Goal: Transaction & Acquisition: Purchase product/service

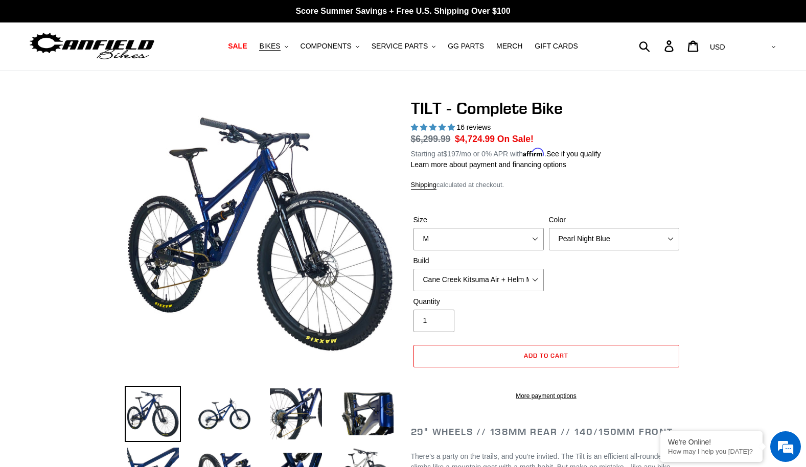
select select "M"
select select "Cane Creek Kitsuma Air + Helm MKII 140 + Shimano XT"
select select "highest-rating"
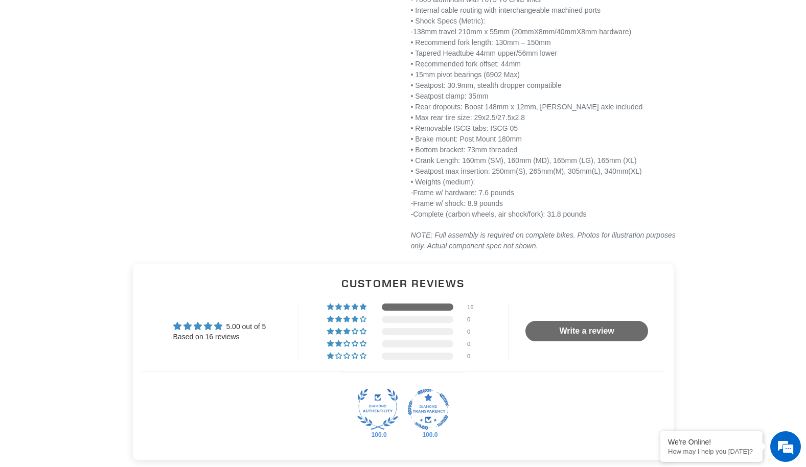
click at [400, 310] on div "16" at bounding box center [403, 306] width 152 height 7
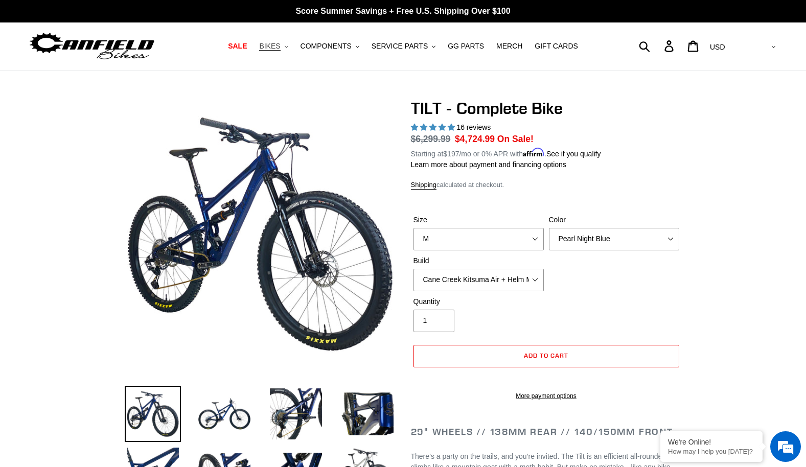
click at [280, 47] on span "BIKES" at bounding box center [269, 46] width 21 height 9
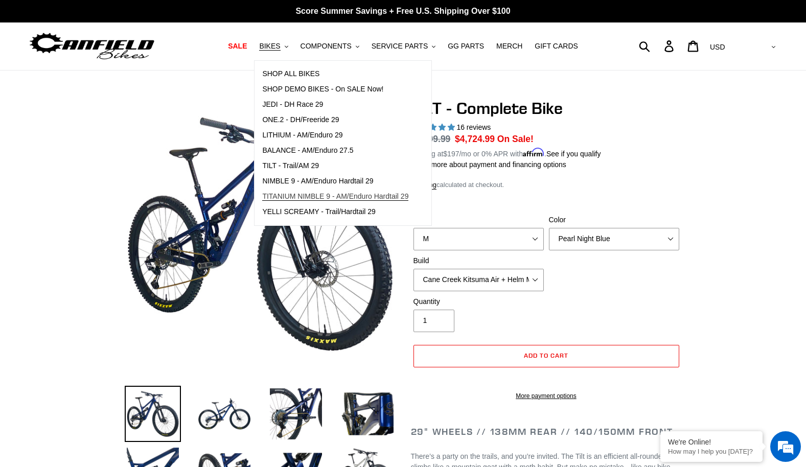
click at [319, 197] on span "TITANIUM NIMBLE 9 - AM/Enduro Hardtail 29" at bounding box center [335, 196] width 146 height 9
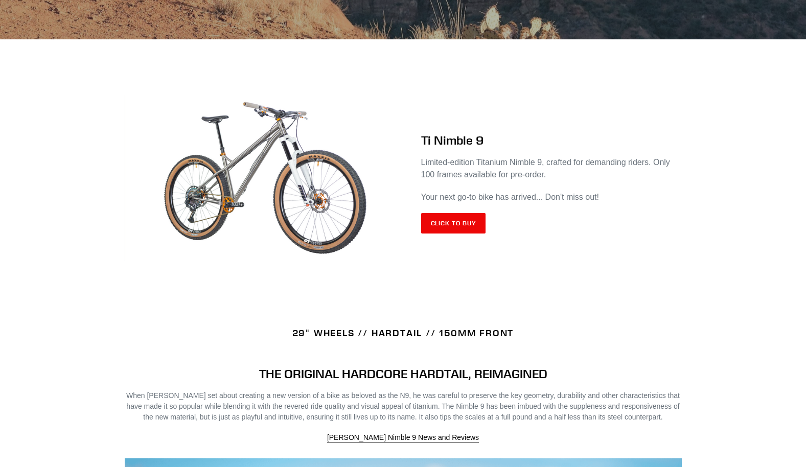
scroll to position [364, 0]
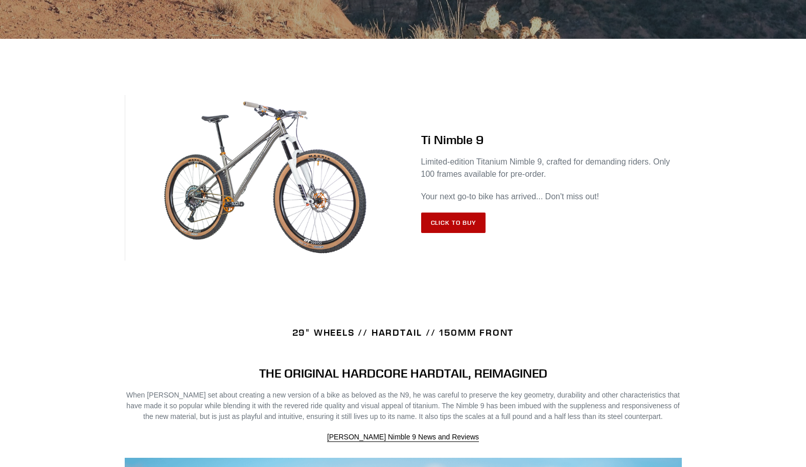
click at [446, 222] on link "Click to Buy" at bounding box center [453, 223] width 65 height 20
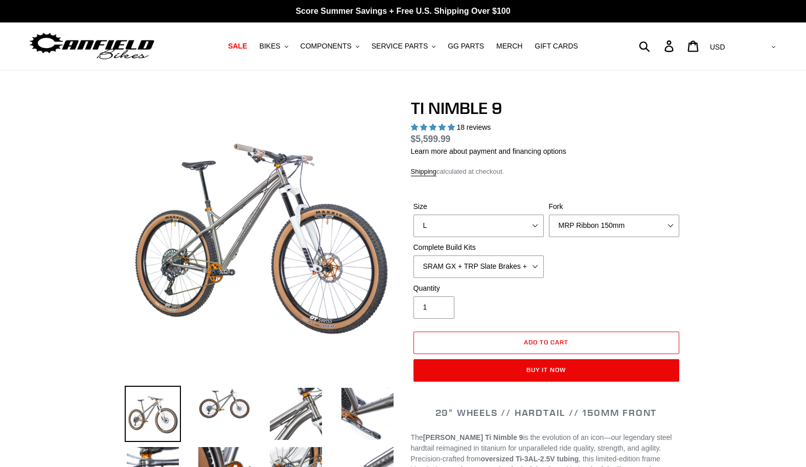
select select "highest-rating"
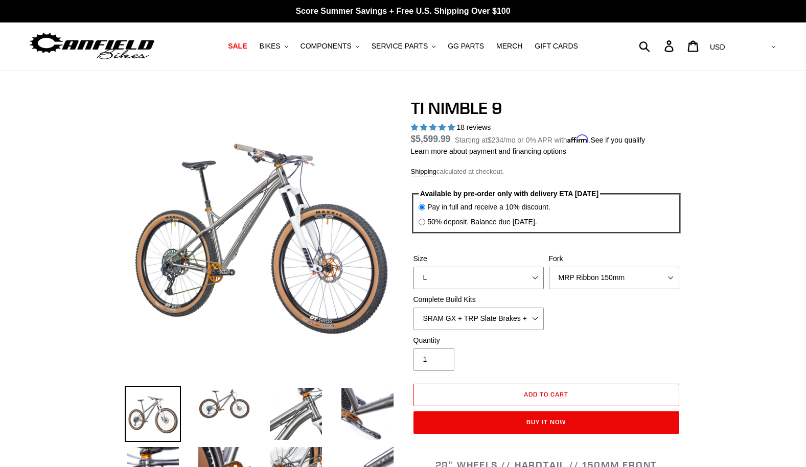
select select "M"
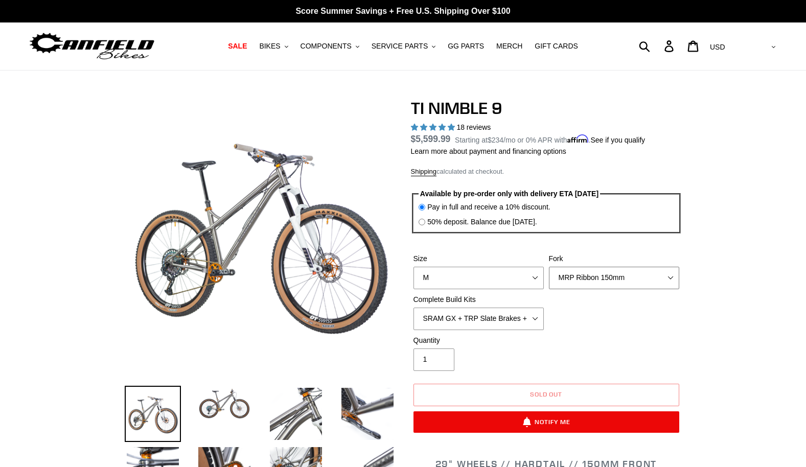
select select "Fox Factory 36 150mm"
select select "SHIMANO XTR + HOPE Brakes + DT Swiss Carbon Wheels"
click at [273, 47] on span "BIKES" at bounding box center [269, 46] width 21 height 9
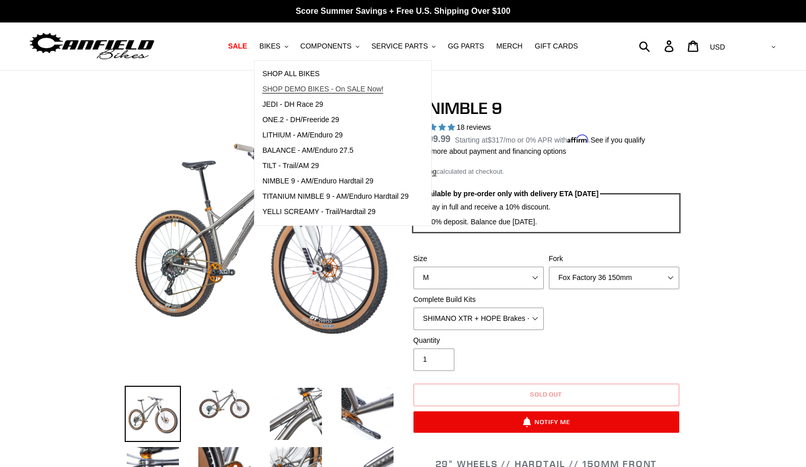
click at [303, 89] on span "SHOP DEMO BIKES - On SALE Now!" at bounding box center [322, 89] width 121 height 9
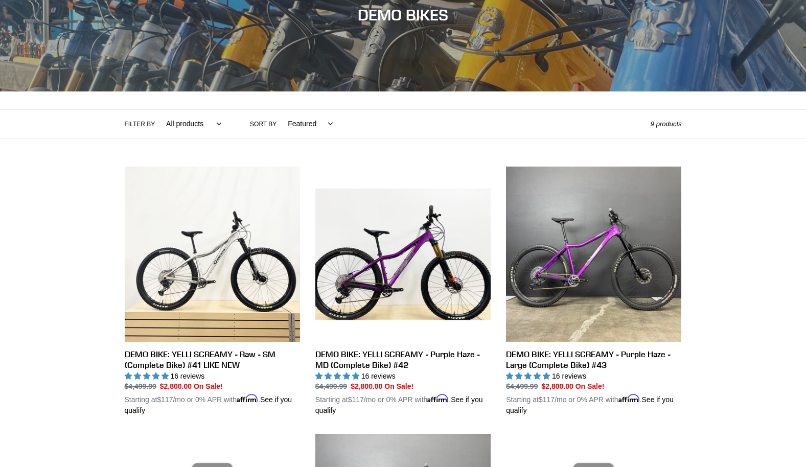
scroll to position [133, 0]
click at [328, 121] on select "Featured Best selling Alphabetically, A-Z Alphabetically, Z-A Price, low to hig…" at bounding box center [308, 123] width 58 height 28
click at [209, 121] on select "All products balance BFCM23 DEMO BIKE ONE.2 Yelli Screamy" at bounding box center [191, 123] width 68 height 28
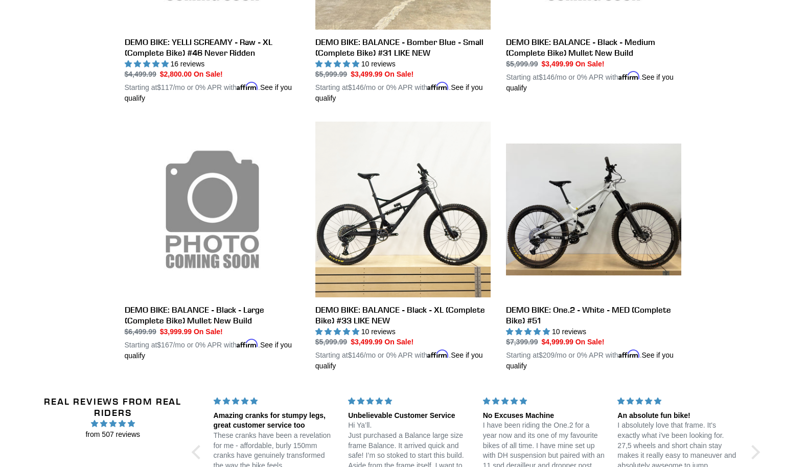
scroll to position [714, 0]
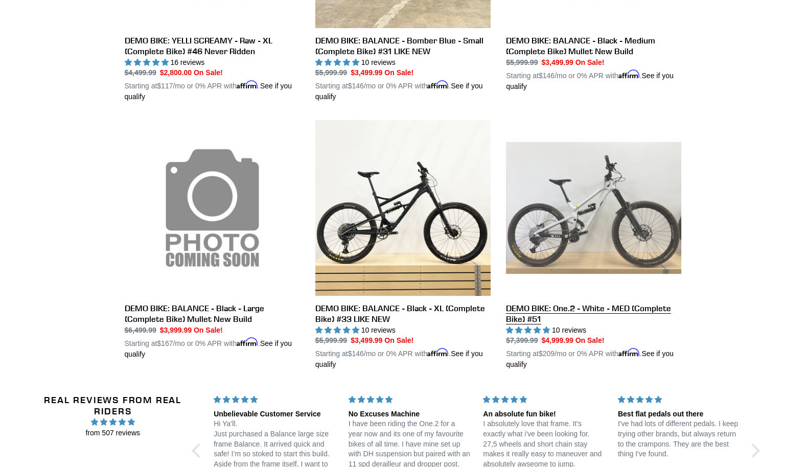
click at [582, 179] on link "DEMO BIKE: One.2 - White - MED (Complete Bike) #51" at bounding box center [593, 245] width 175 height 250
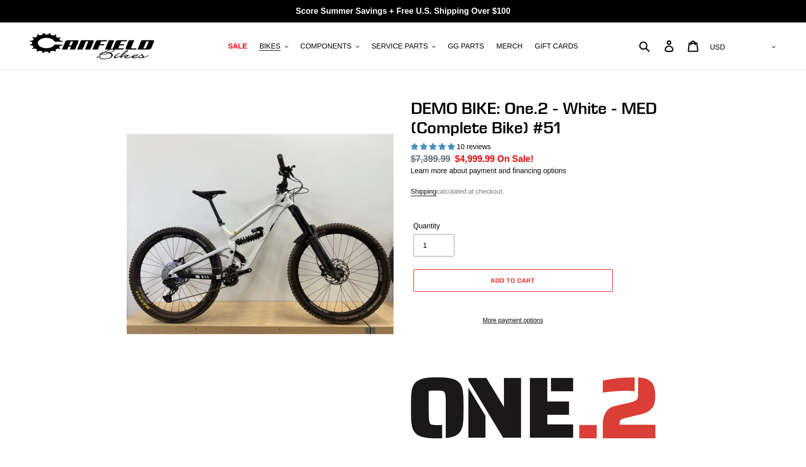
select select "highest-rating"
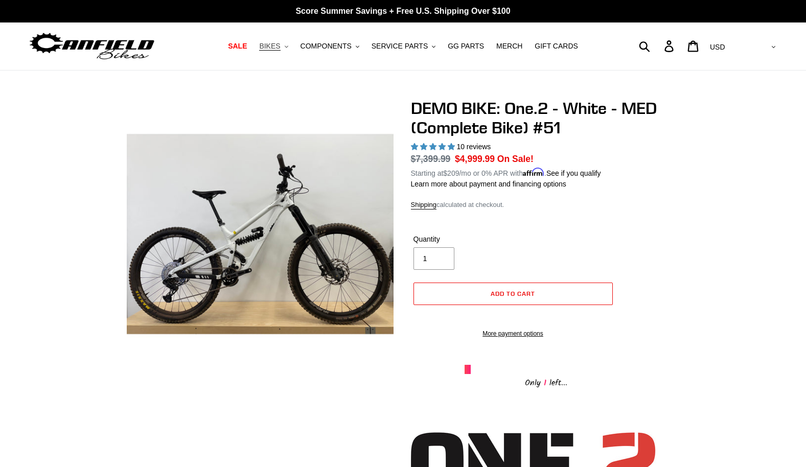
click at [280, 48] on span "BIKES" at bounding box center [269, 46] width 21 height 9
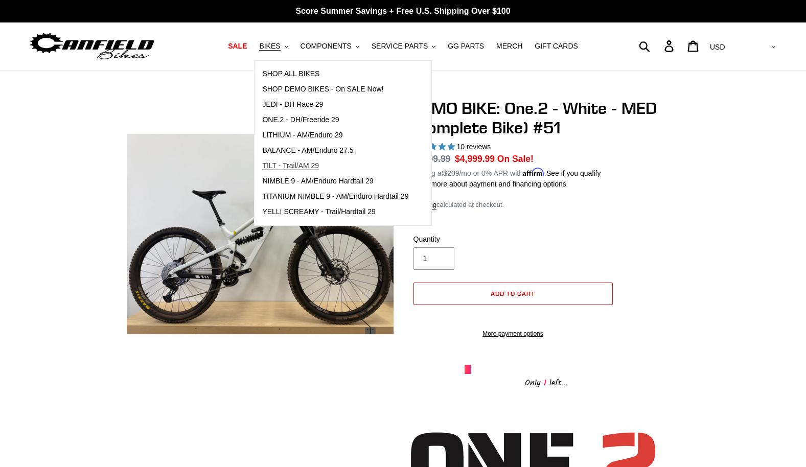
click at [296, 164] on span "TILT - Trail/AM 29" at bounding box center [290, 166] width 57 height 9
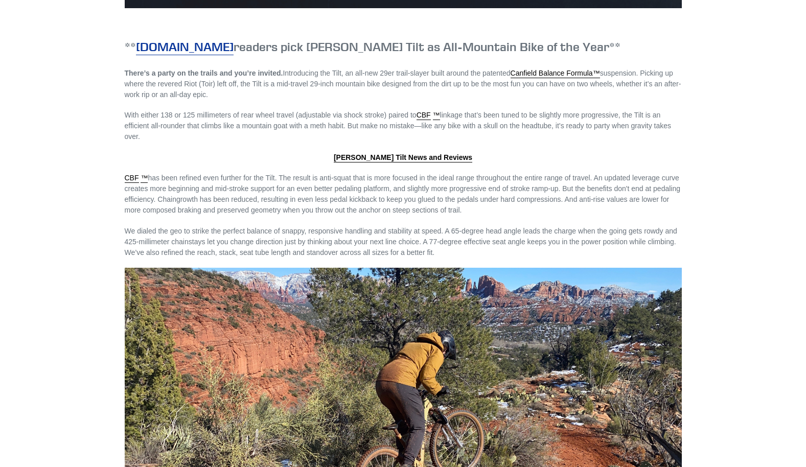
scroll to position [1114, 0]
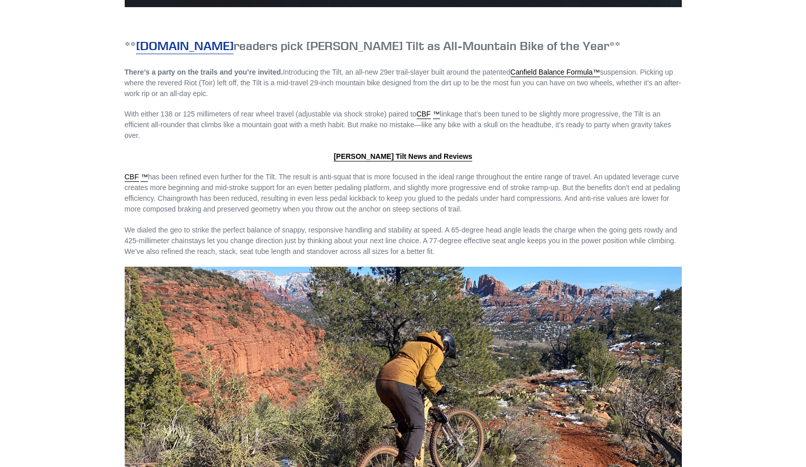
drag, startPoint x: 80, startPoint y: 271, endPoint x: 118, endPoint y: 275, distance: 38.5
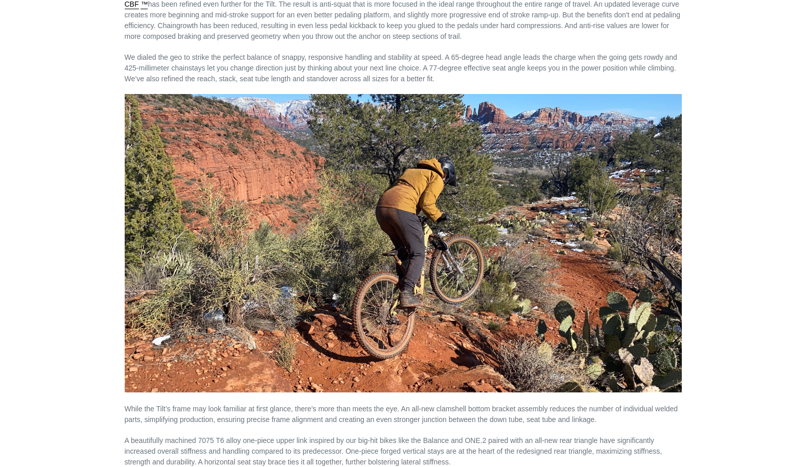
scroll to position [1286, 0]
